Goal: Task Accomplishment & Management: Use online tool/utility

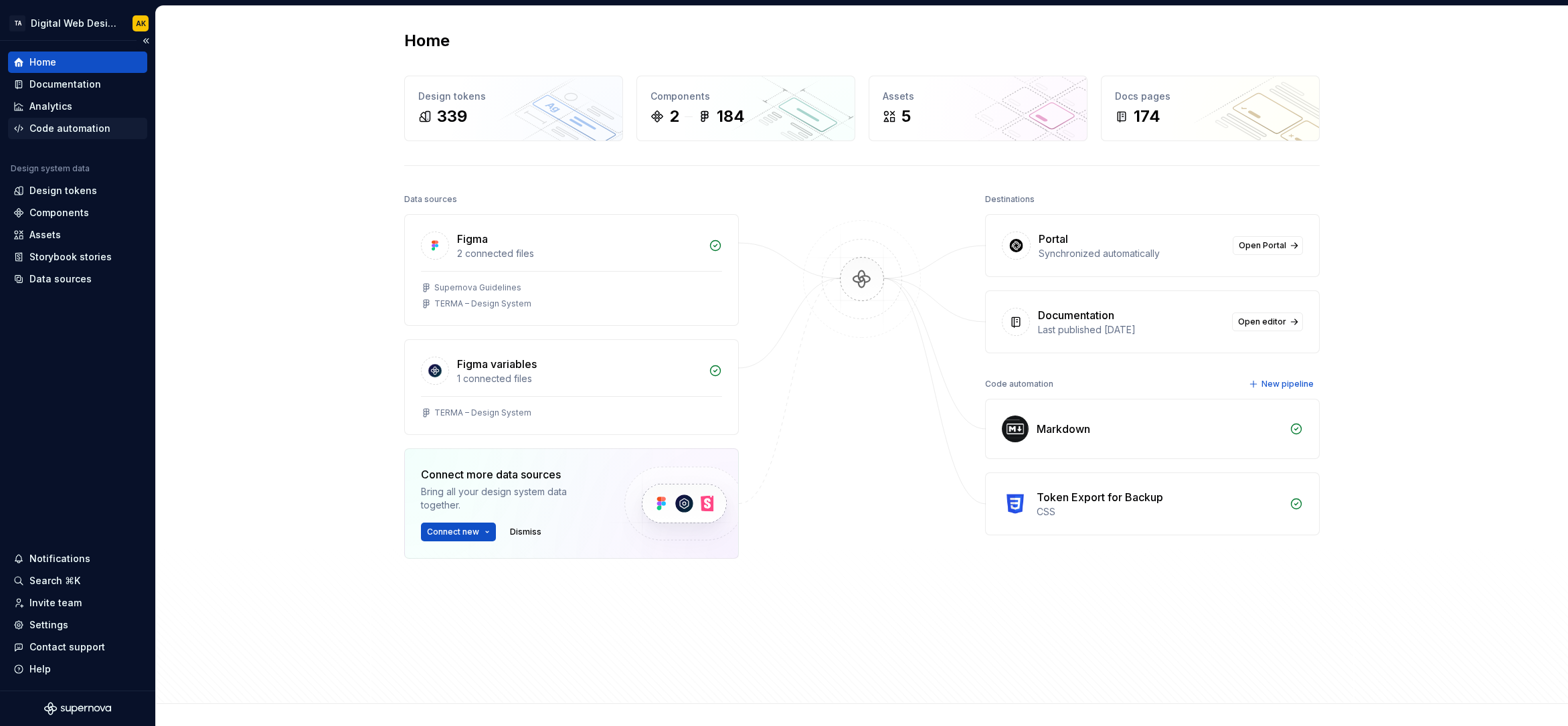
click at [50, 127] on div "Code automation" at bounding box center [70, 128] width 81 height 13
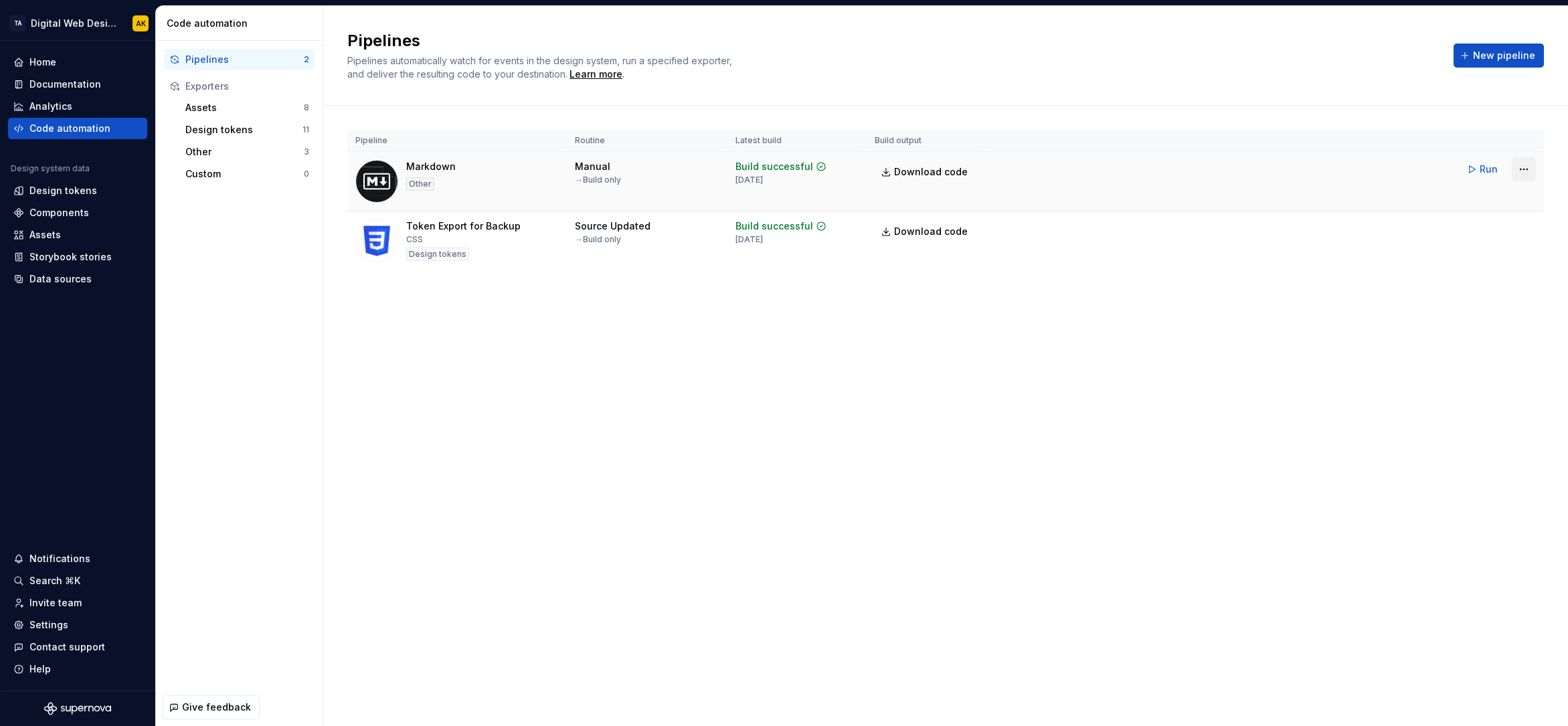
click at [1527, 170] on html "TA Digital Web Design AK Home Documentation Analytics Code automation Design sy…" at bounding box center [784, 363] width 1568 height 726
click at [1484, 219] on div "Run pipeline" at bounding box center [1507, 219] width 114 height 13
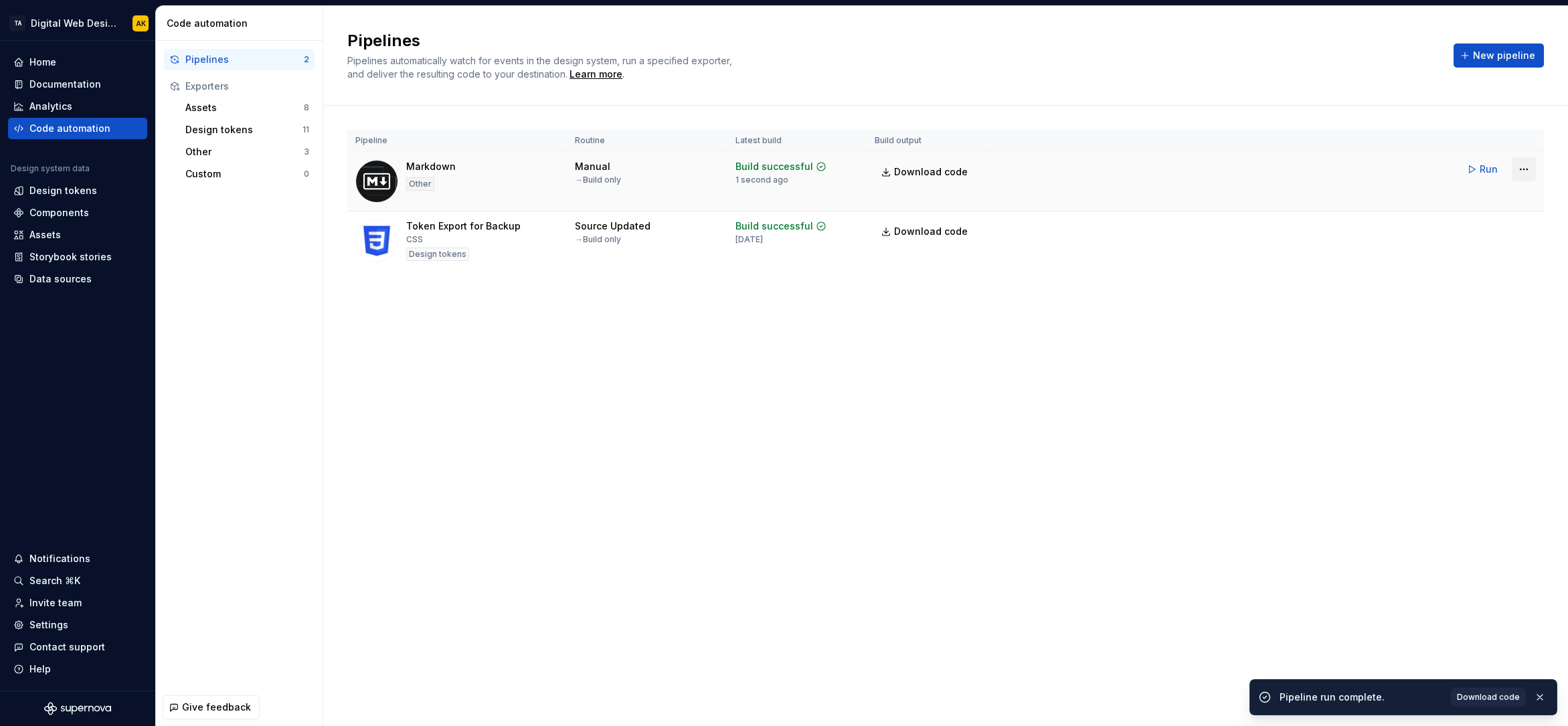
click at [1525, 174] on html "TA Digital Web Design AK Home Documentation Analytics Code automation Design sy…" at bounding box center [784, 363] width 1568 height 726
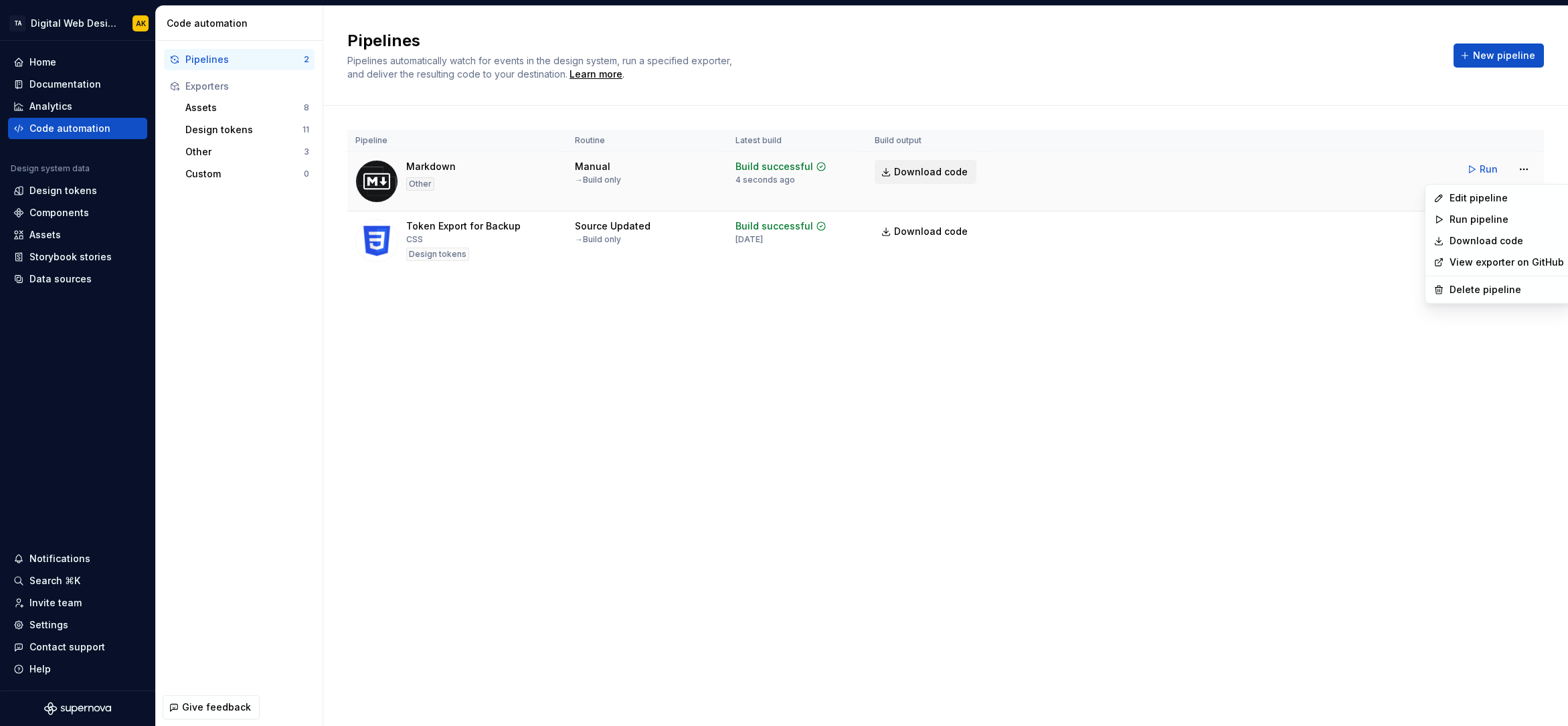
click at [922, 174] on html "TA Digital Web Design AK Home Documentation Analytics Code automation Design sy…" at bounding box center [784, 363] width 1568 height 726
click at [919, 172] on span "Download code" at bounding box center [931, 172] width 74 height 13
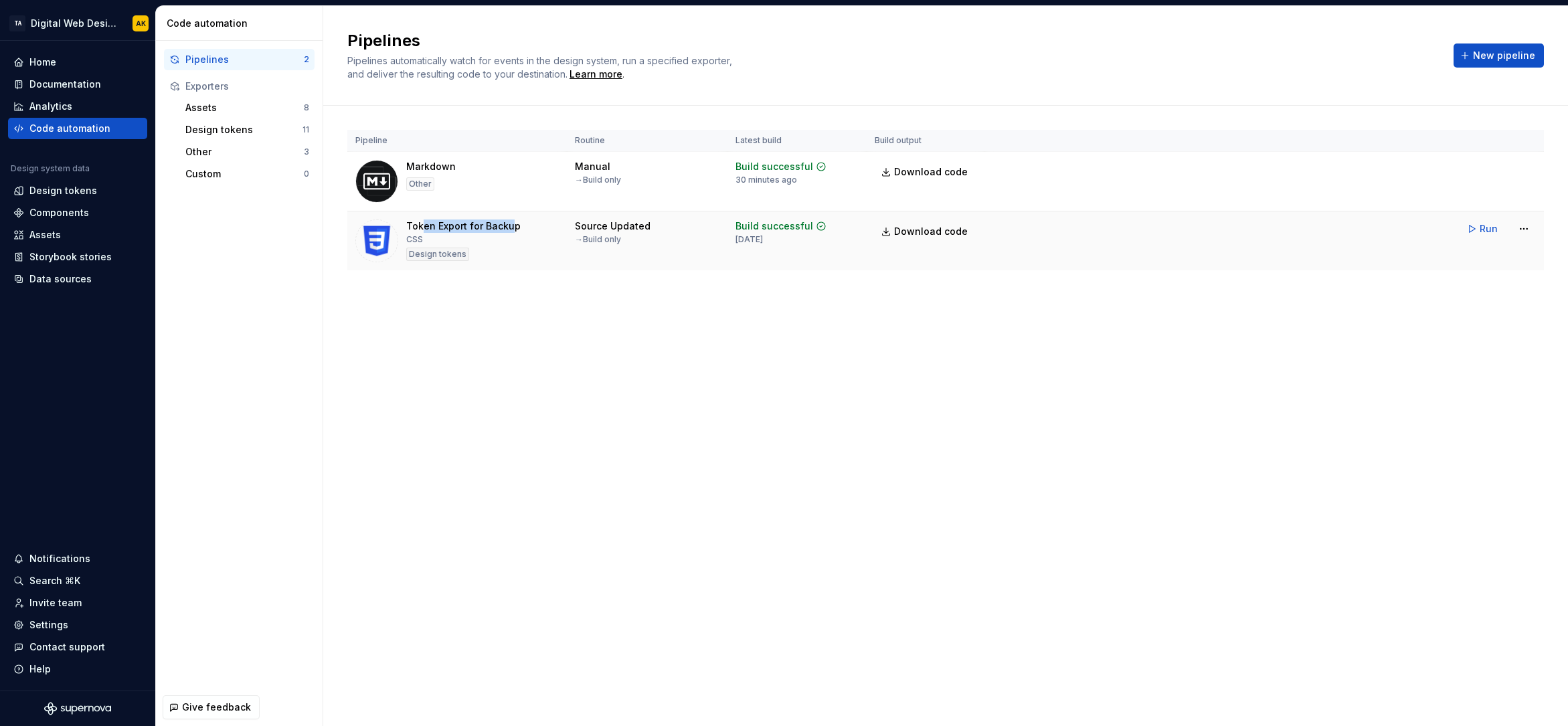
drag, startPoint x: 424, startPoint y: 226, endPoint x: 510, endPoint y: 225, distance: 86.0
click at [510, 225] on div "Token Export for Backup" at bounding box center [463, 226] width 114 height 13
click at [547, 336] on div "Pipelines Pipelines automatically watch for events in the design system, run a …" at bounding box center [946, 365] width 1245 height 719
